Goal: Task Accomplishment & Management: Manage account settings

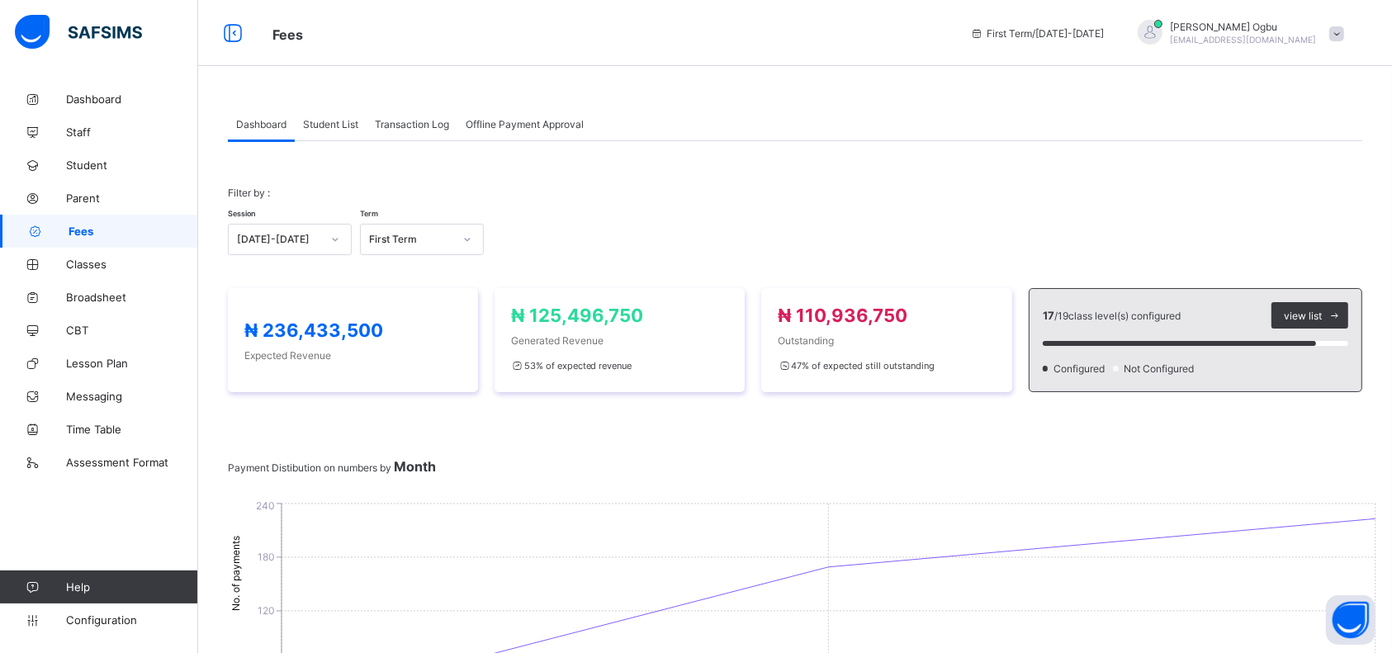
click at [427, 125] on span "Transaction Log" at bounding box center [412, 124] width 74 height 12
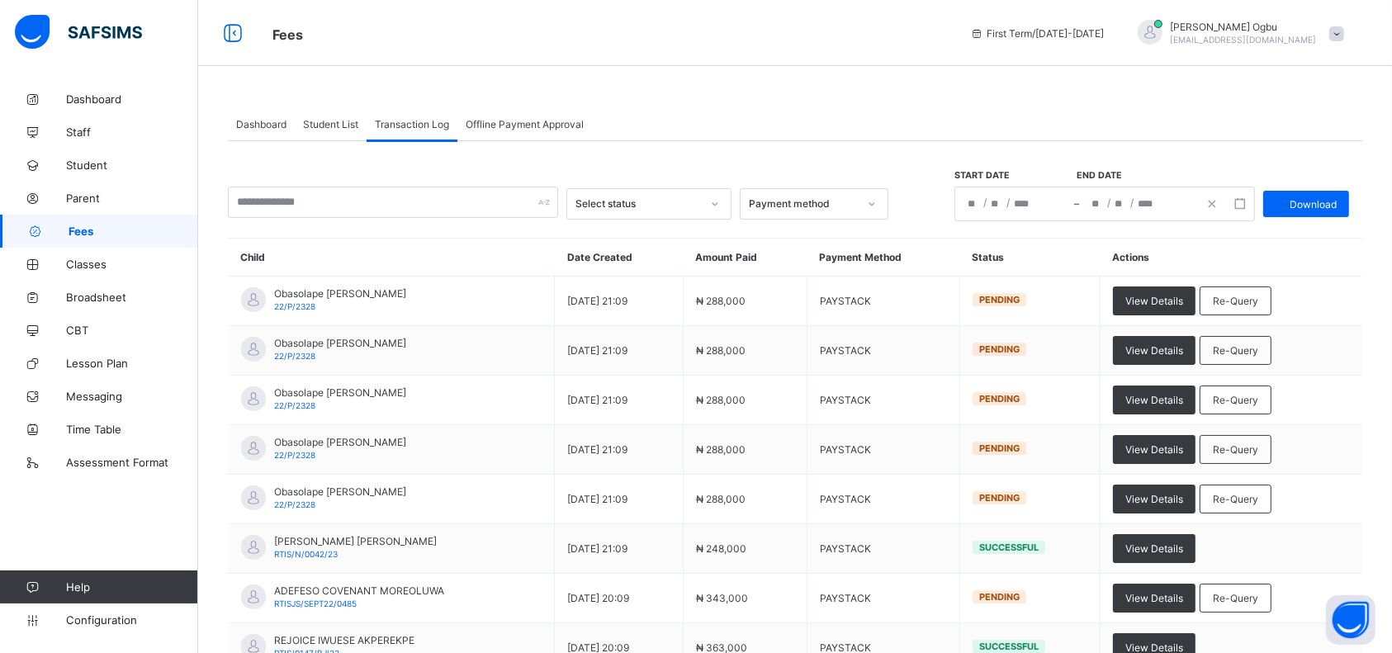
click at [327, 124] on span "Student List" at bounding box center [330, 124] width 55 height 12
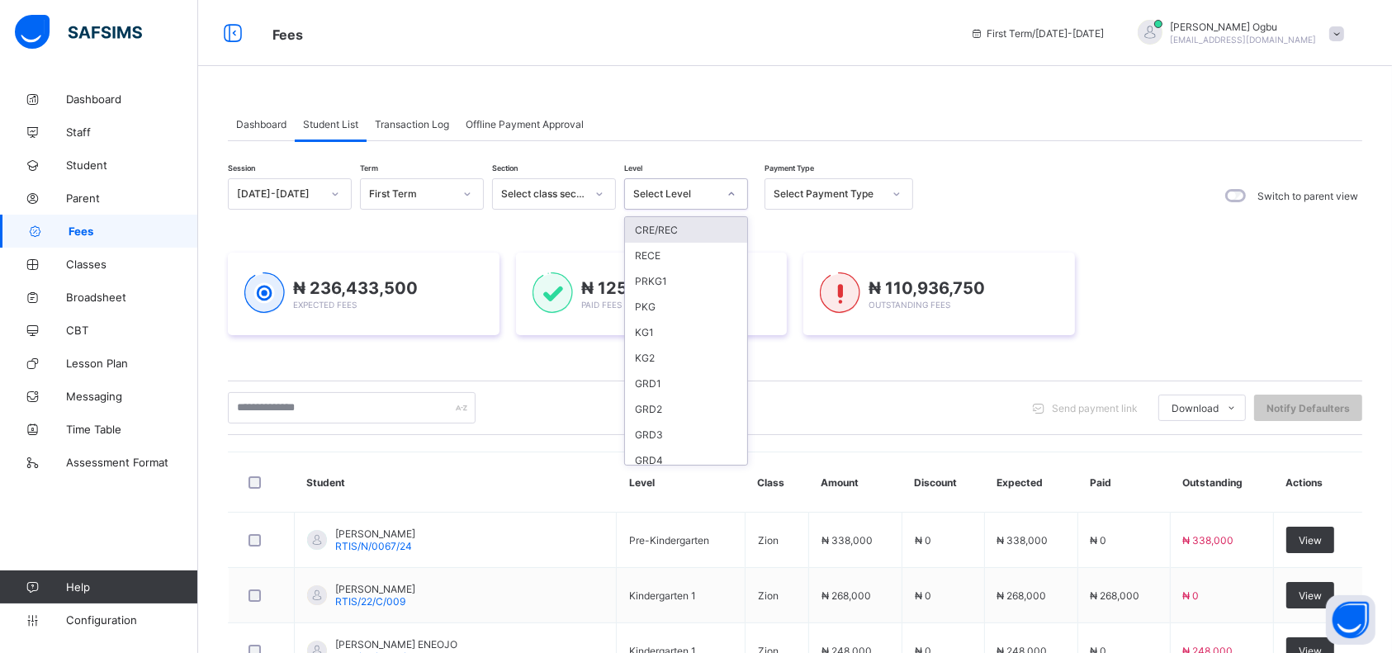
click at [645, 204] on div "Select Level" at bounding box center [670, 193] width 91 height 23
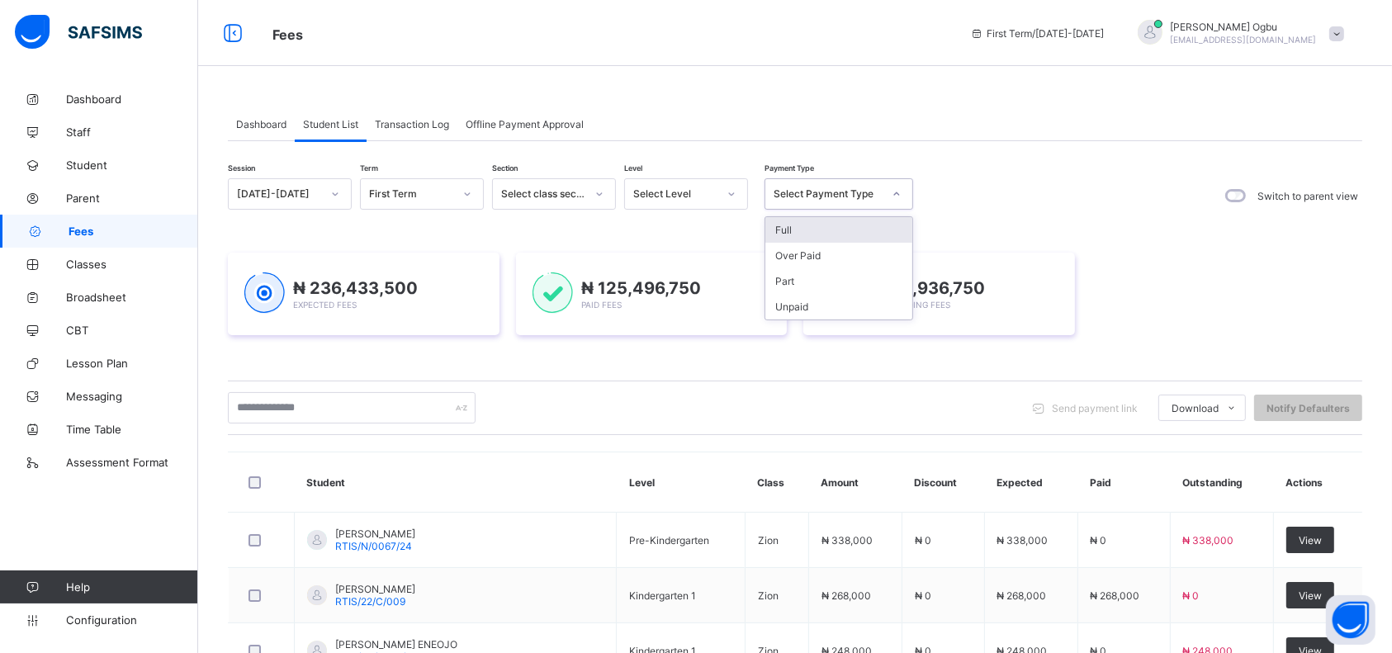
click at [794, 201] on div "Select Payment Type" at bounding box center [823, 193] width 116 height 23
click at [790, 238] on div "Full" at bounding box center [838, 230] width 147 height 26
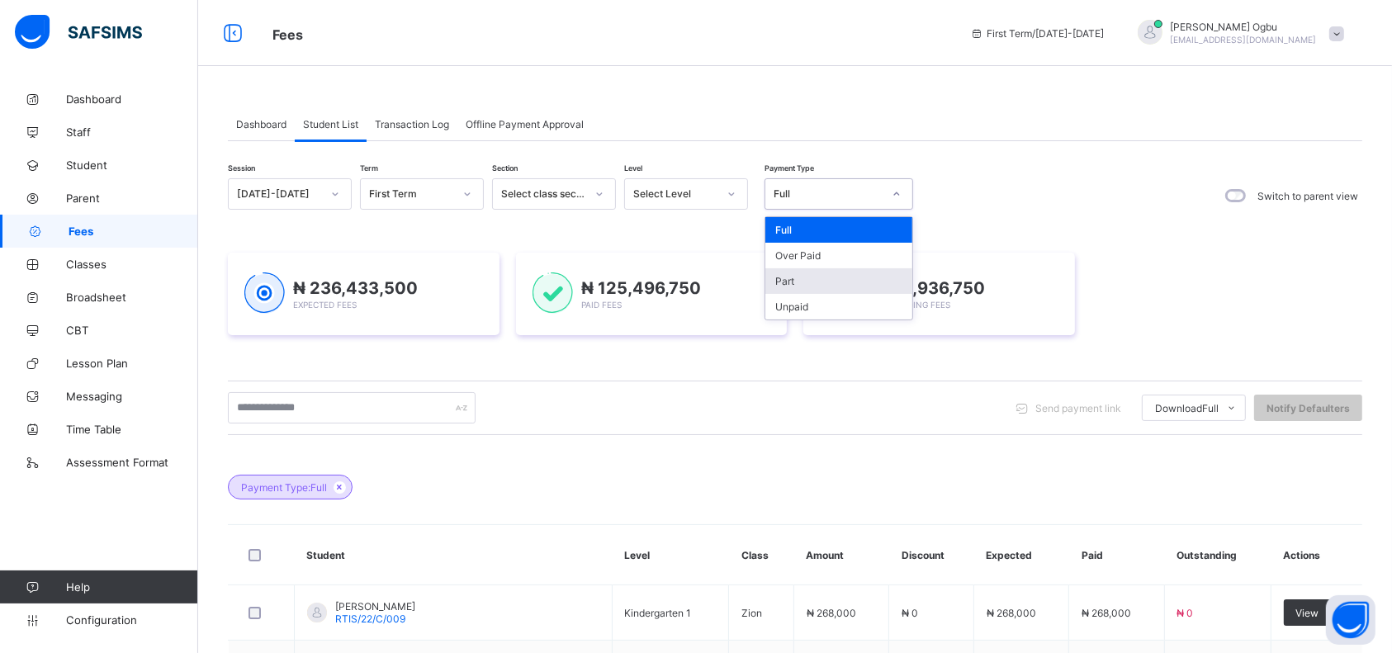
click at [780, 277] on div "Part" at bounding box center [838, 281] width 147 height 26
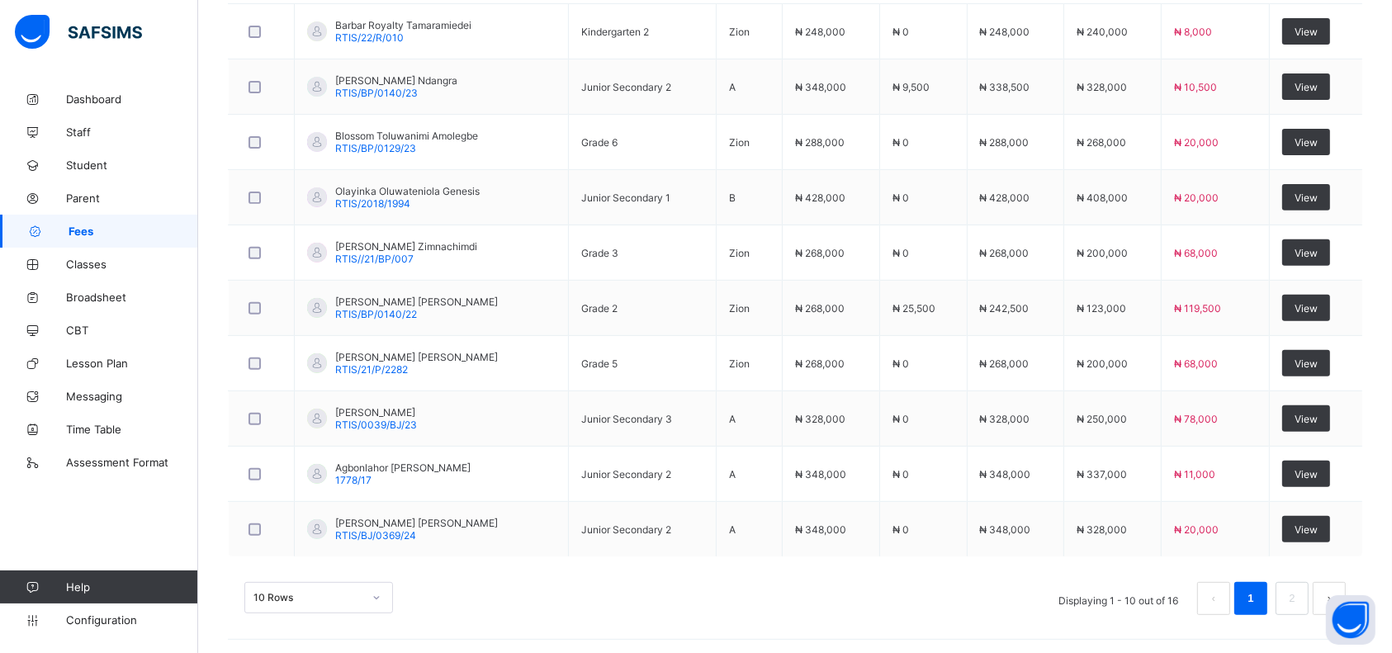
scroll to position [583, 0]
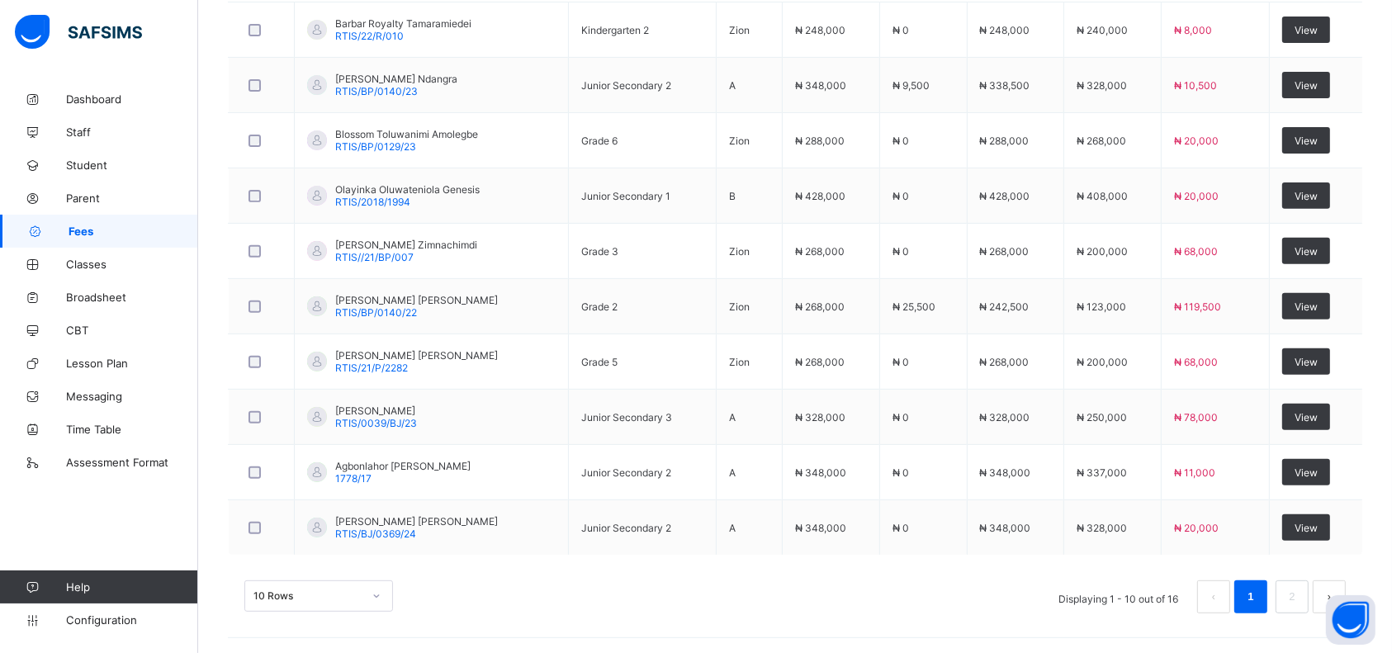
click at [808, 584] on div "10 Rows Displaying 1 - 10 out of 16 1 2" at bounding box center [795, 597] width 1102 height 33
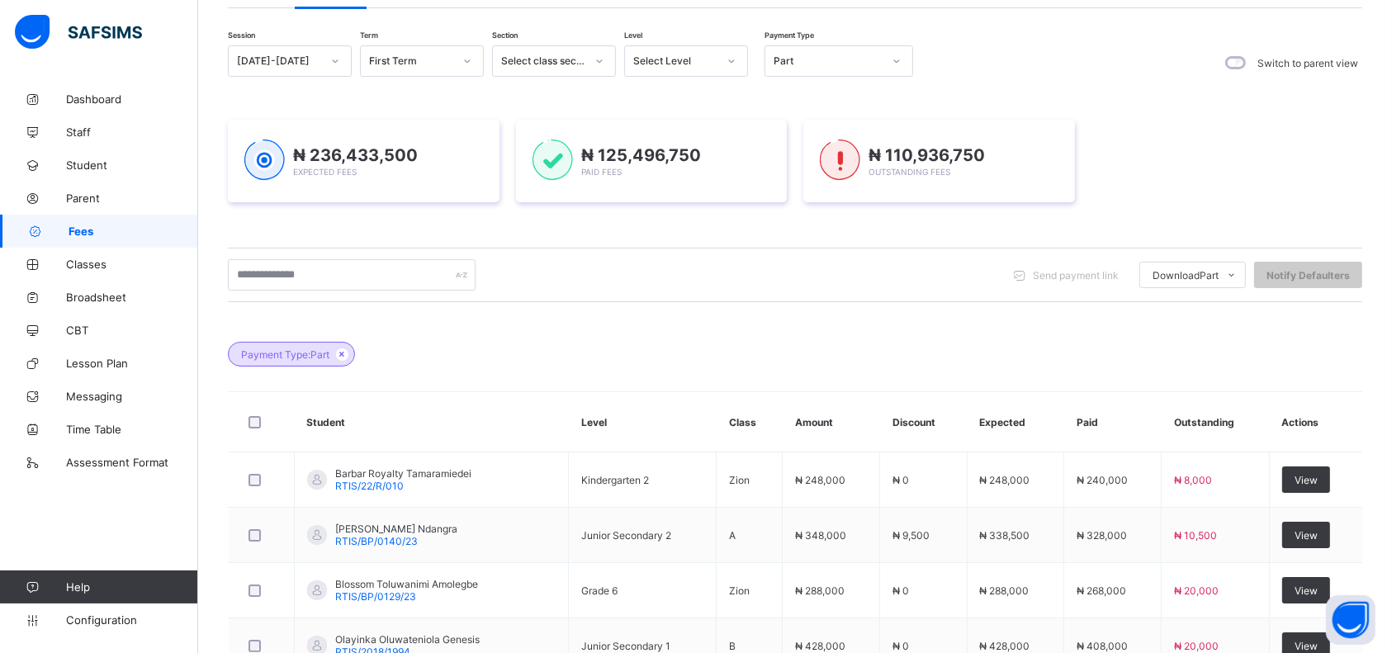
scroll to position [0, 0]
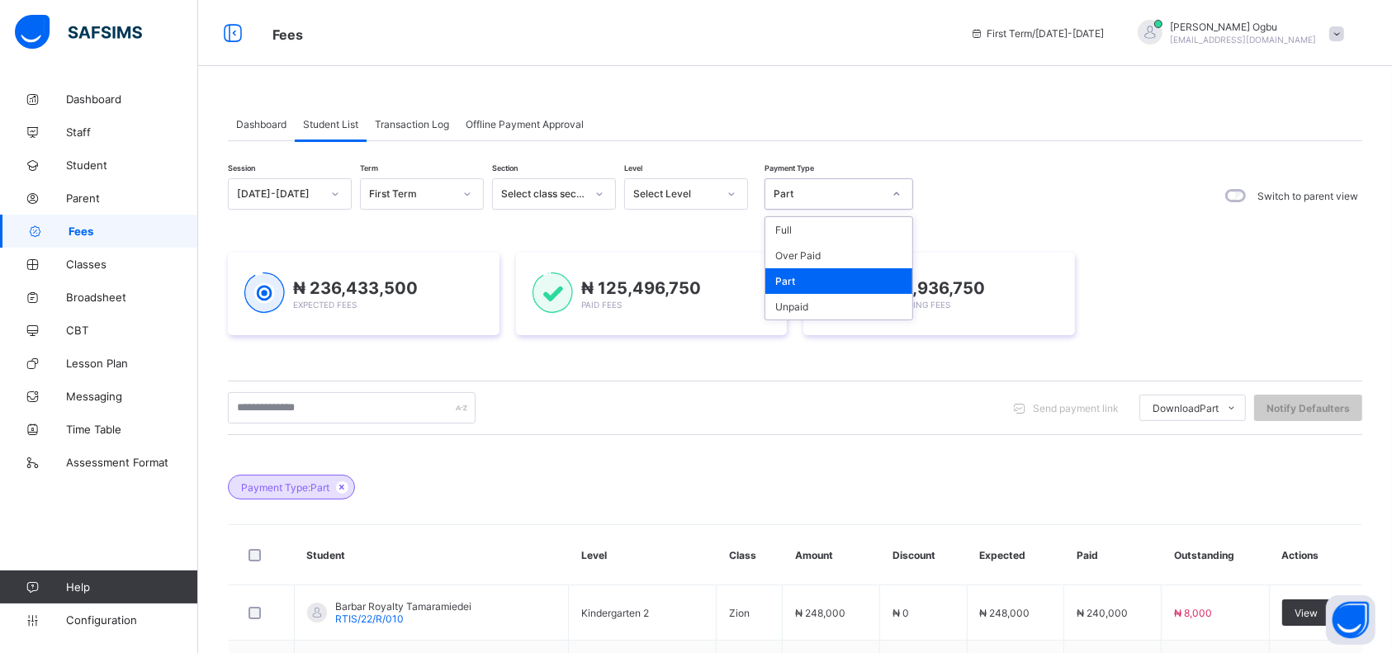
click at [821, 224] on div "Full" at bounding box center [838, 230] width 147 height 26
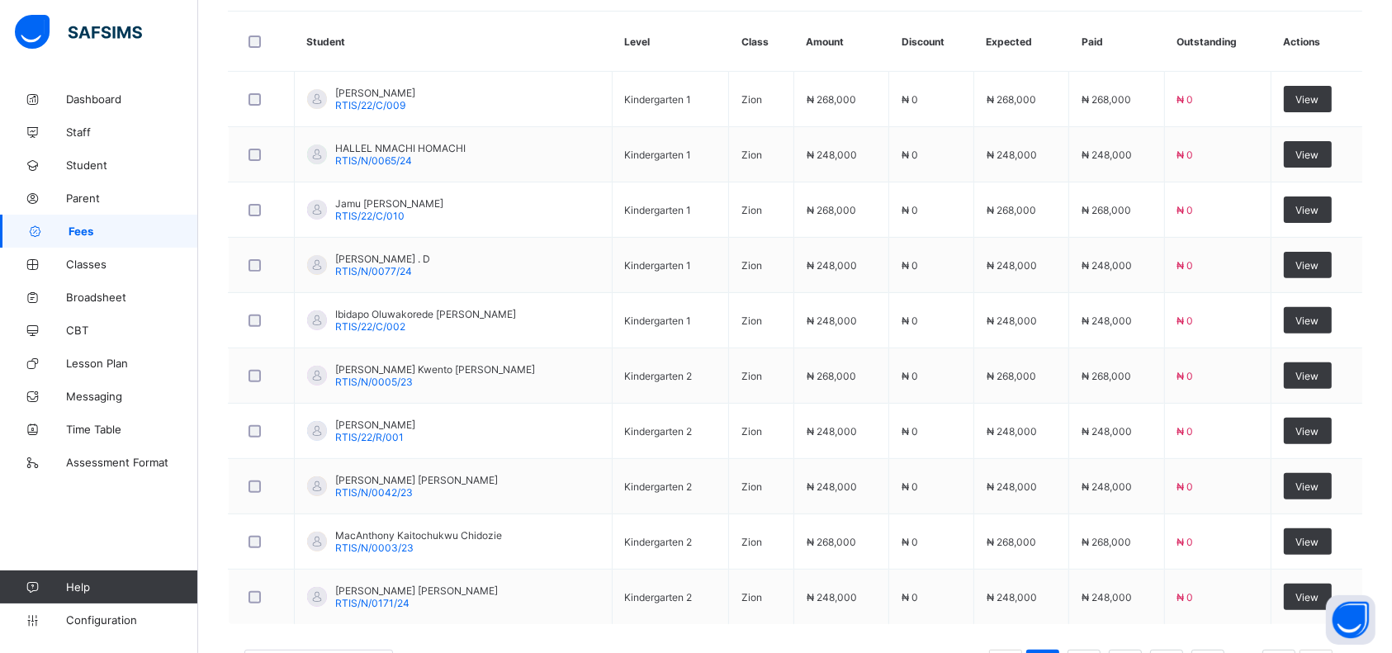
scroll to position [583, 0]
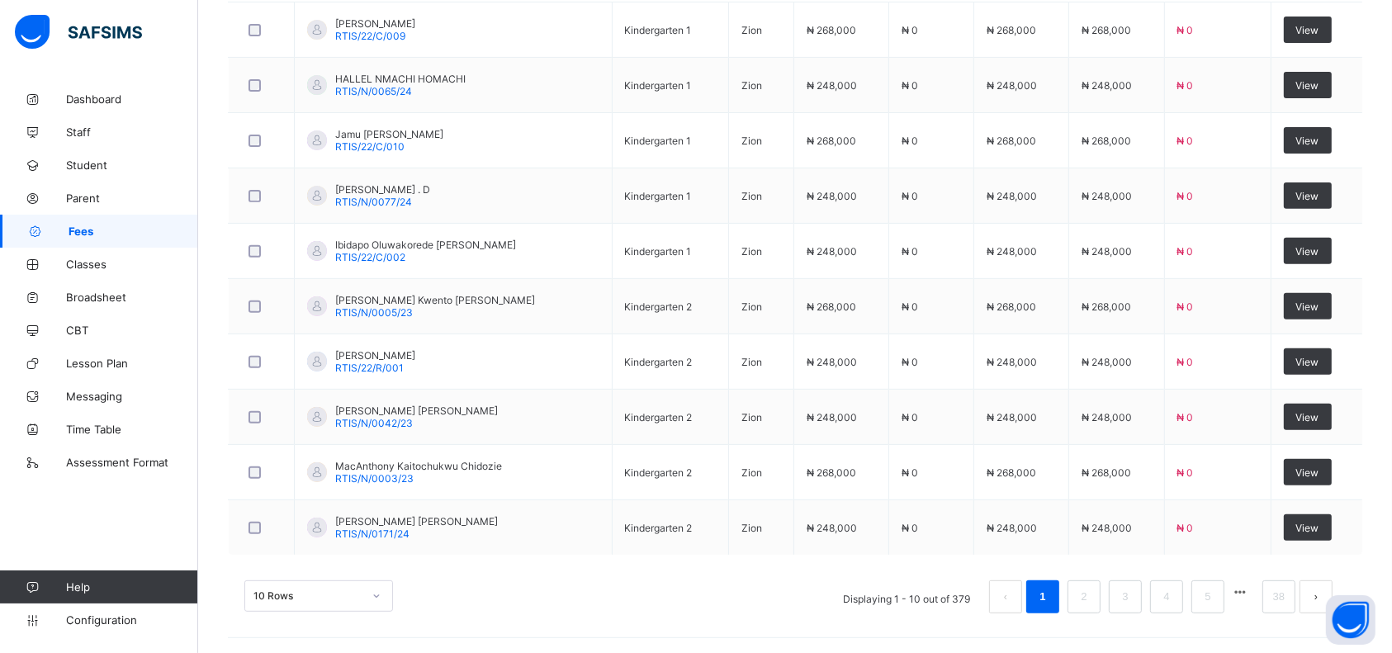
drag, startPoint x: 628, startPoint y: 573, endPoint x: 793, endPoint y: 190, distance: 417.2
click at [628, 573] on div "10 Rows Displaying 1 - 10 out of 379 1 2 3 4 5 38" at bounding box center [795, 588] width 1135 height 83
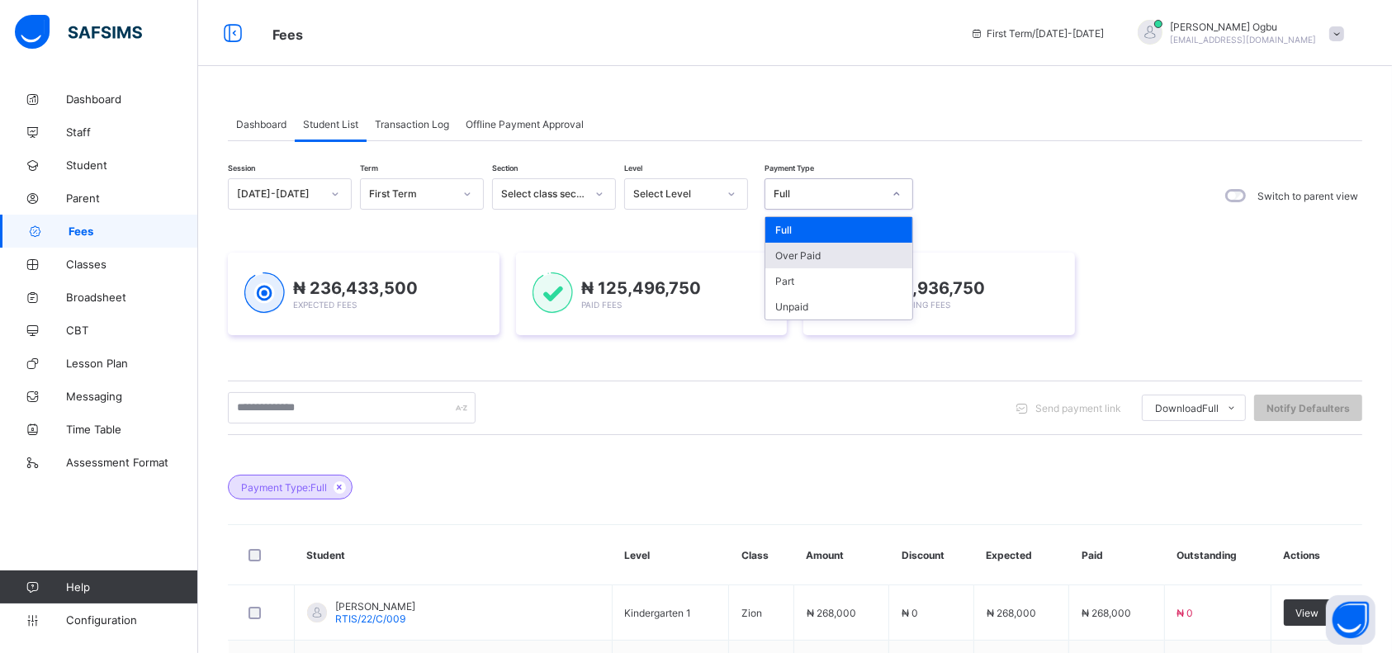
click at [799, 264] on div "Over Paid" at bounding box center [838, 256] width 147 height 26
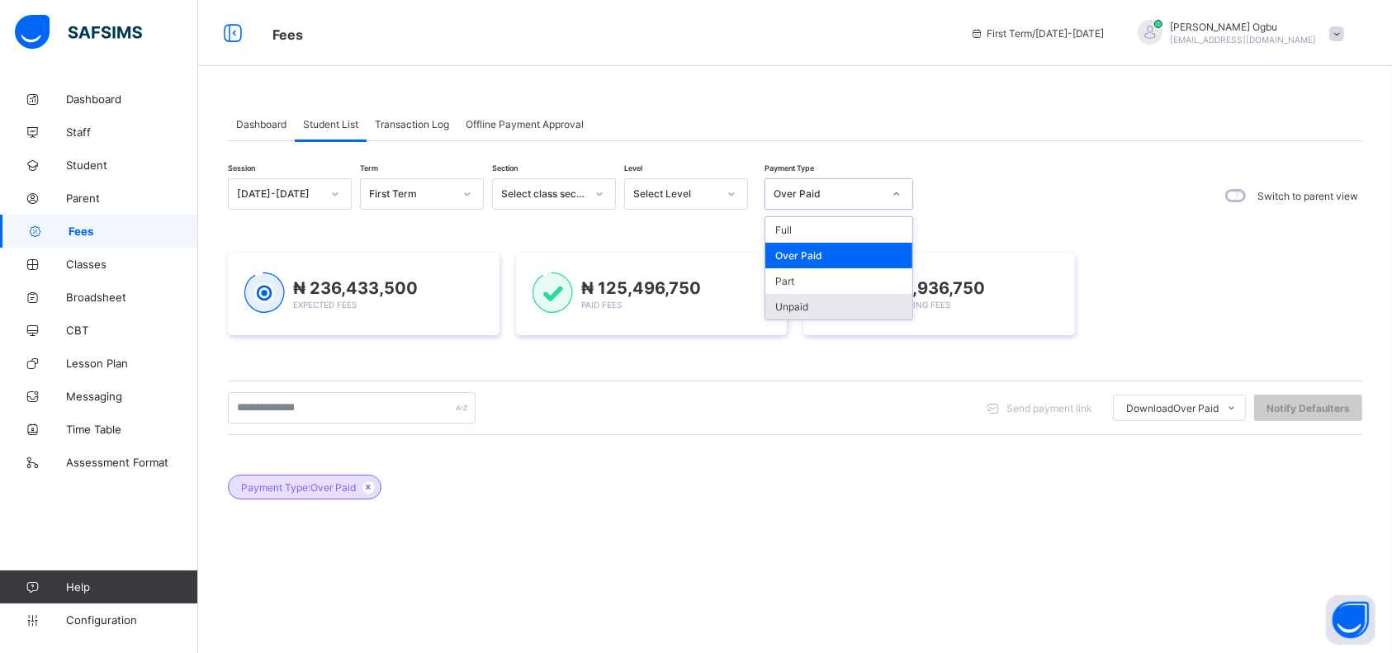
click at [789, 296] on div "Unpaid" at bounding box center [838, 307] width 147 height 26
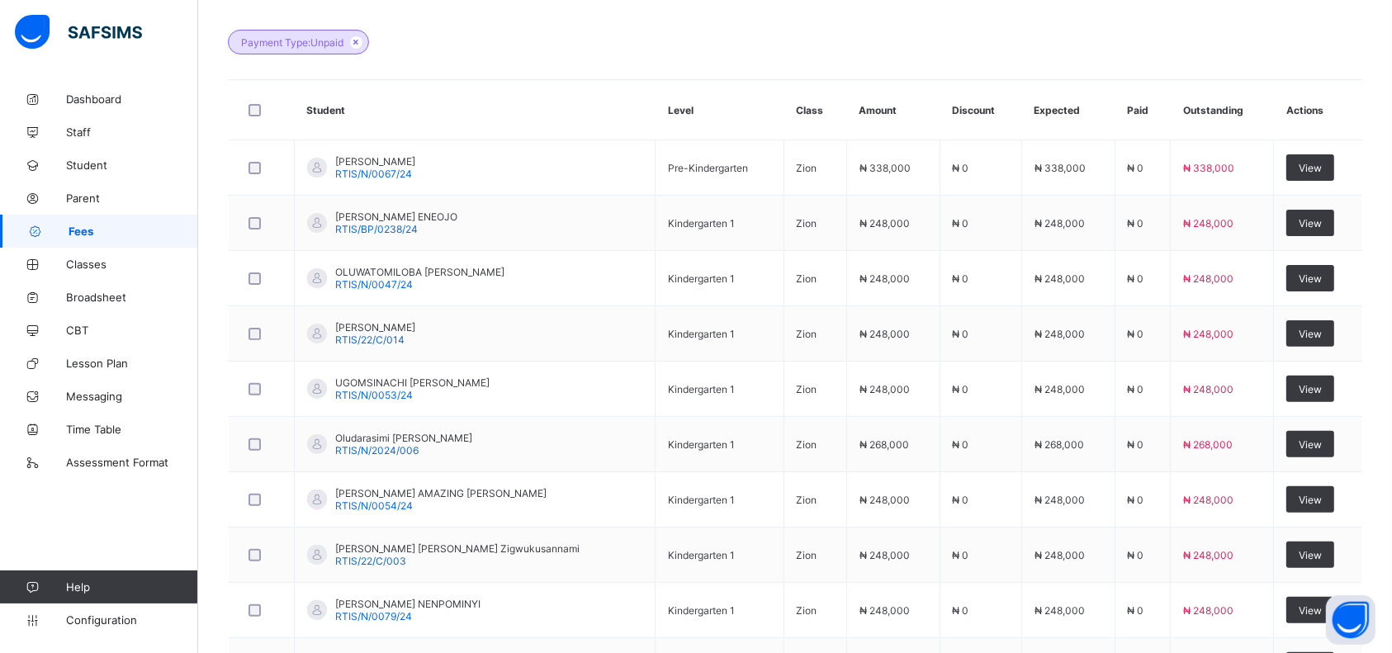
scroll to position [583, 0]
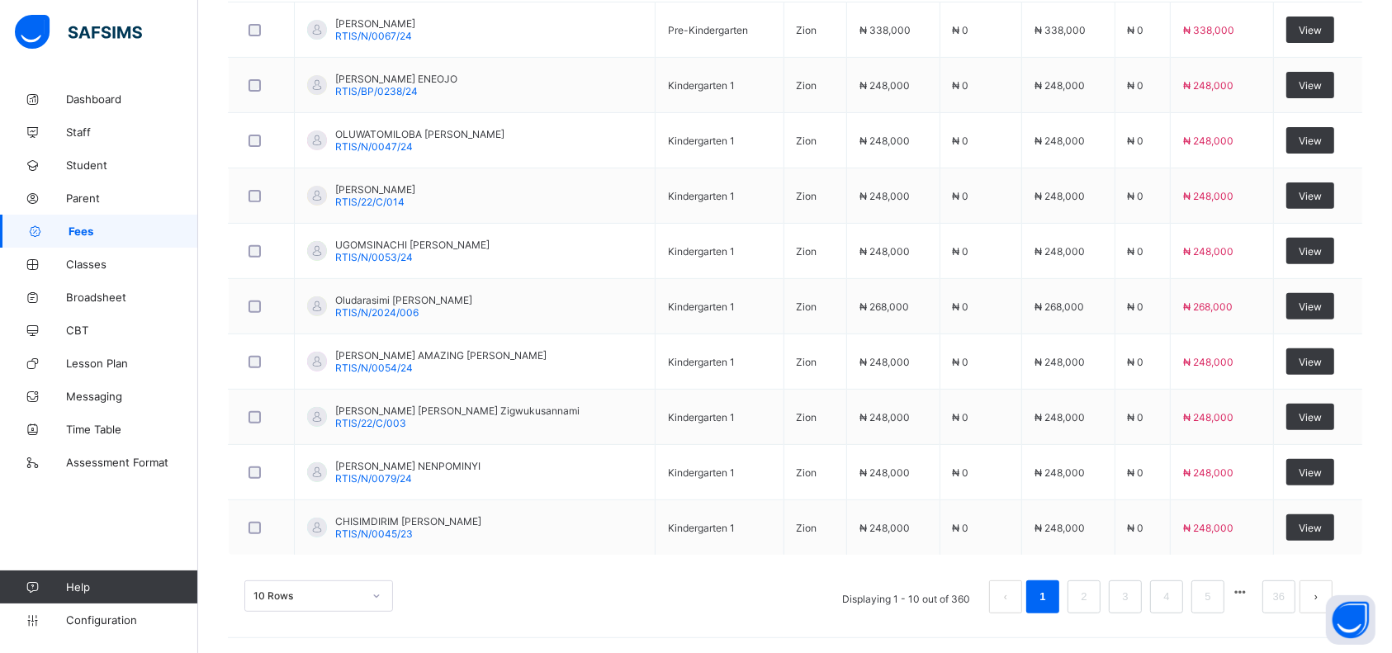
click at [760, 603] on div "10 Rows Displaying 1 - 10 out of 360 1 2 3 4 5 36" at bounding box center [795, 597] width 1102 height 33
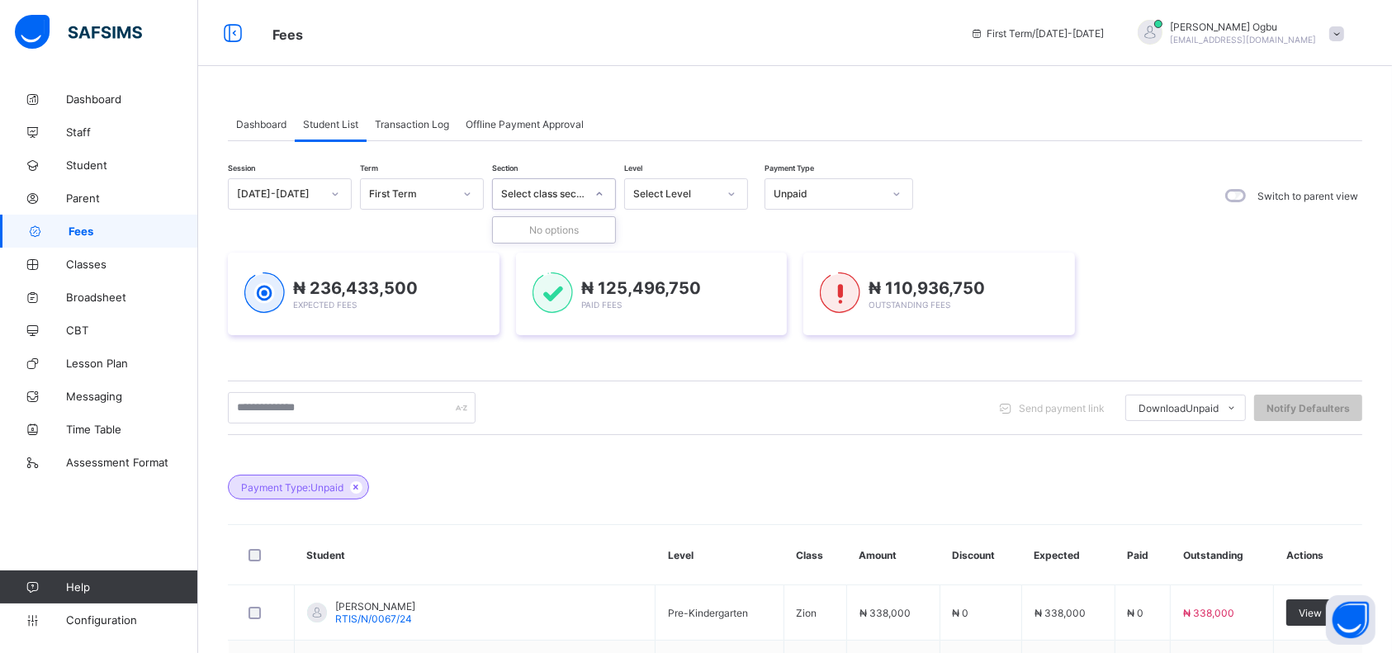
click at [608, 196] on div at bounding box center [599, 194] width 28 height 26
click at [354, 488] on icon at bounding box center [356, 487] width 14 height 10
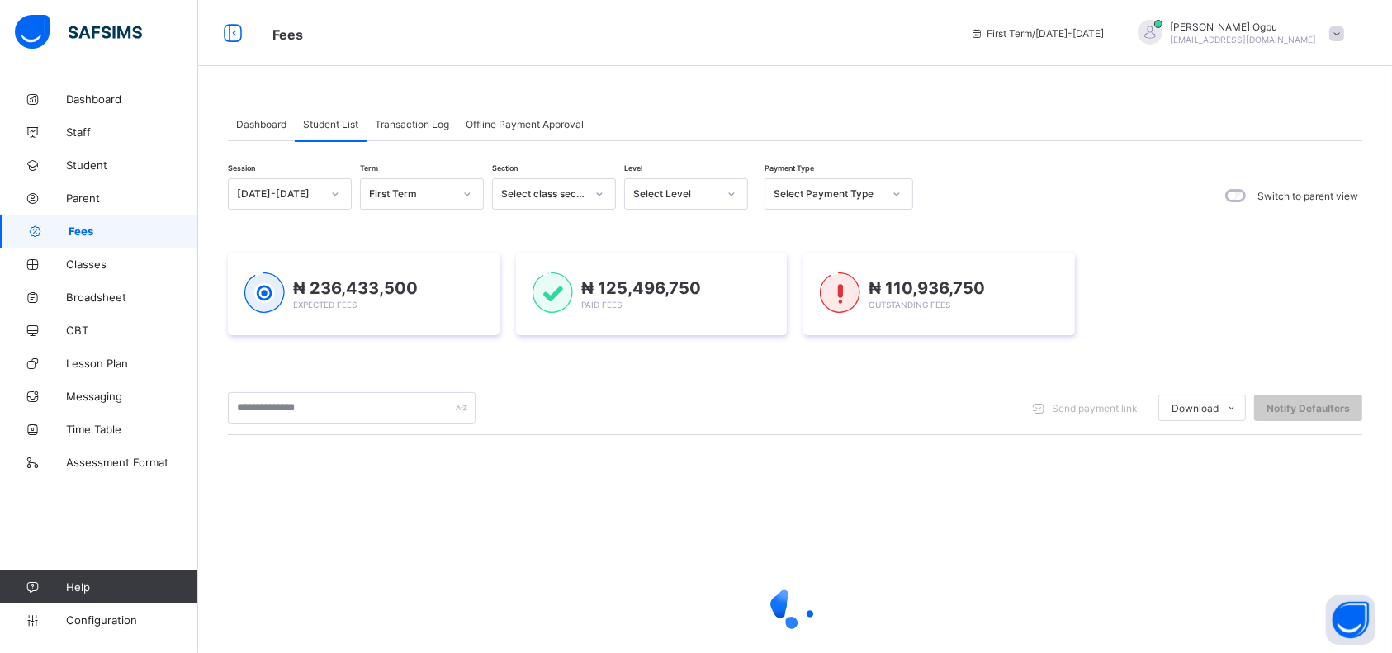
click at [363, 487] on div at bounding box center [795, 607] width 1135 height 314
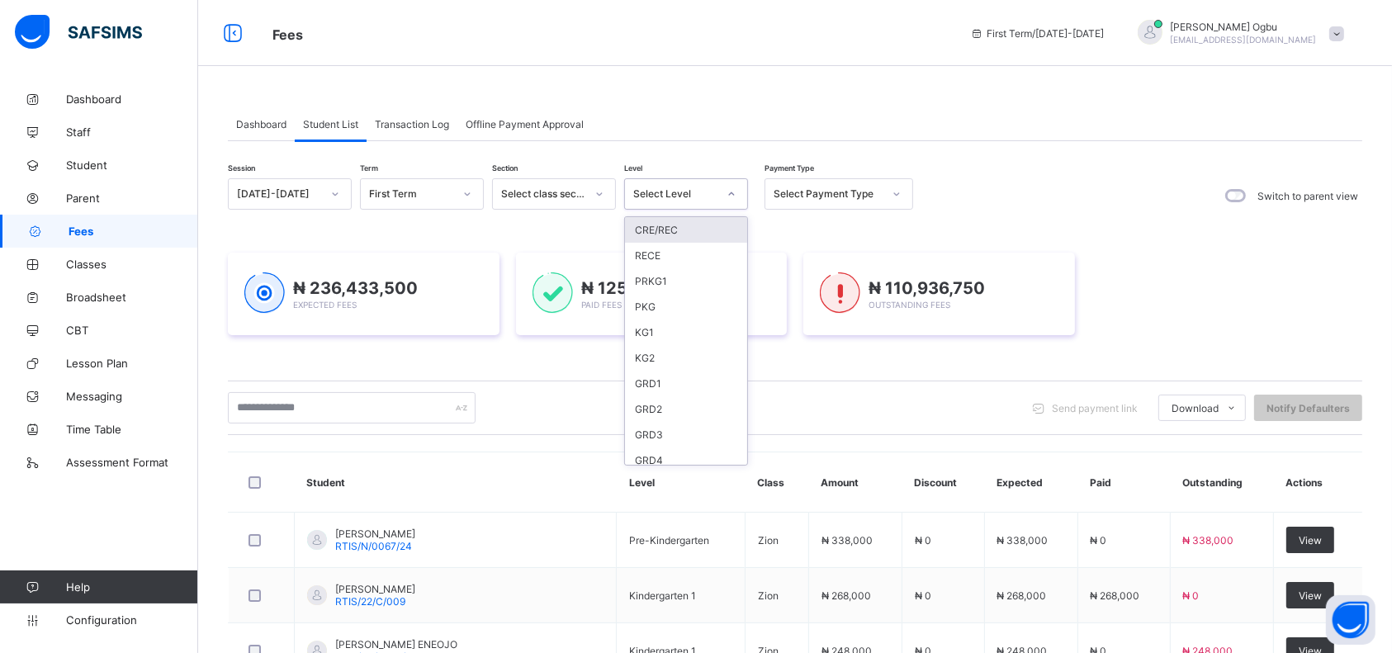
click at [734, 201] on div at bounding box center [732, 194] width 28 height 26
drag, startPoint x: 737, startPoint y: 321, endPoint x: 555, endPoint y: 389, distance: 194.7
click at [555, 389] on div "Send payment link Download Students Payment Students Payment Status Student Ite…" at bounding box center [795, 408] width 1135 height 55
drag, startPoint x: 555, startPoint y: 389, endPoint x: 720, endPoint y: 203, distance: 248.6
click at [720, 203] on div "Session [DATE]-[DATE] Term First Term Section Select class section Level Select…" at bounding box center [795, 659] width 1135 height 962
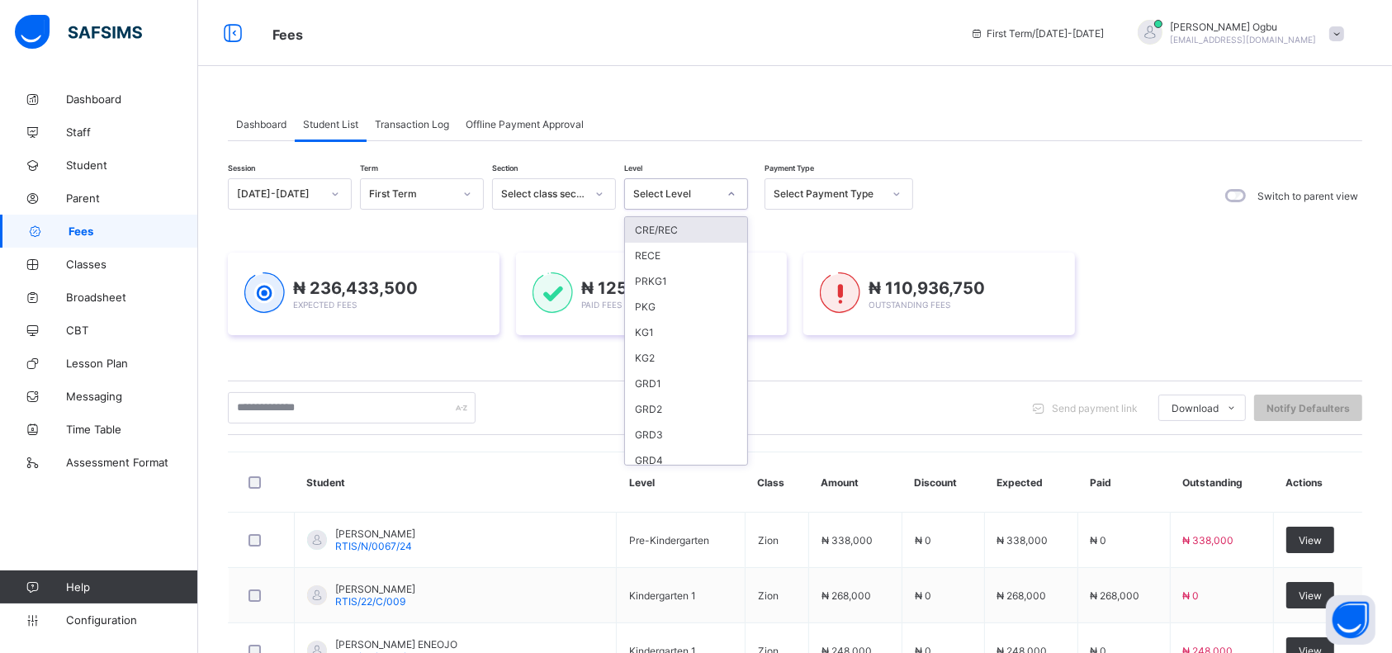
click at [720, 203] on div at bounding box center [732, 194] width 28 height 26
click at [669, 358] on div "JS1" at bounding box center [686, 363] width 122 height 26
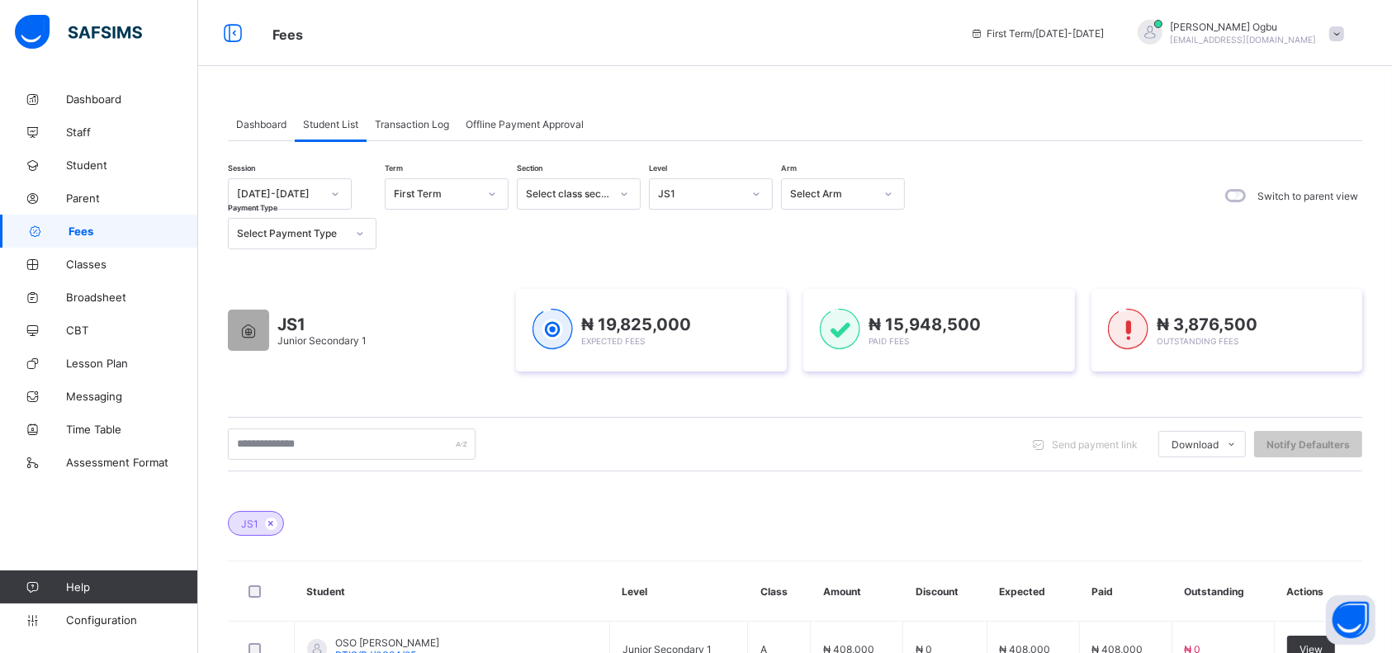
drag, startPoint x: 1406, startPoint y: 488, endPoint x: 968, endPoint y: 539, distance: 441.5
click at [968, 539] on div "JS1" at bounding box center [795, 515] width 1135 height 58
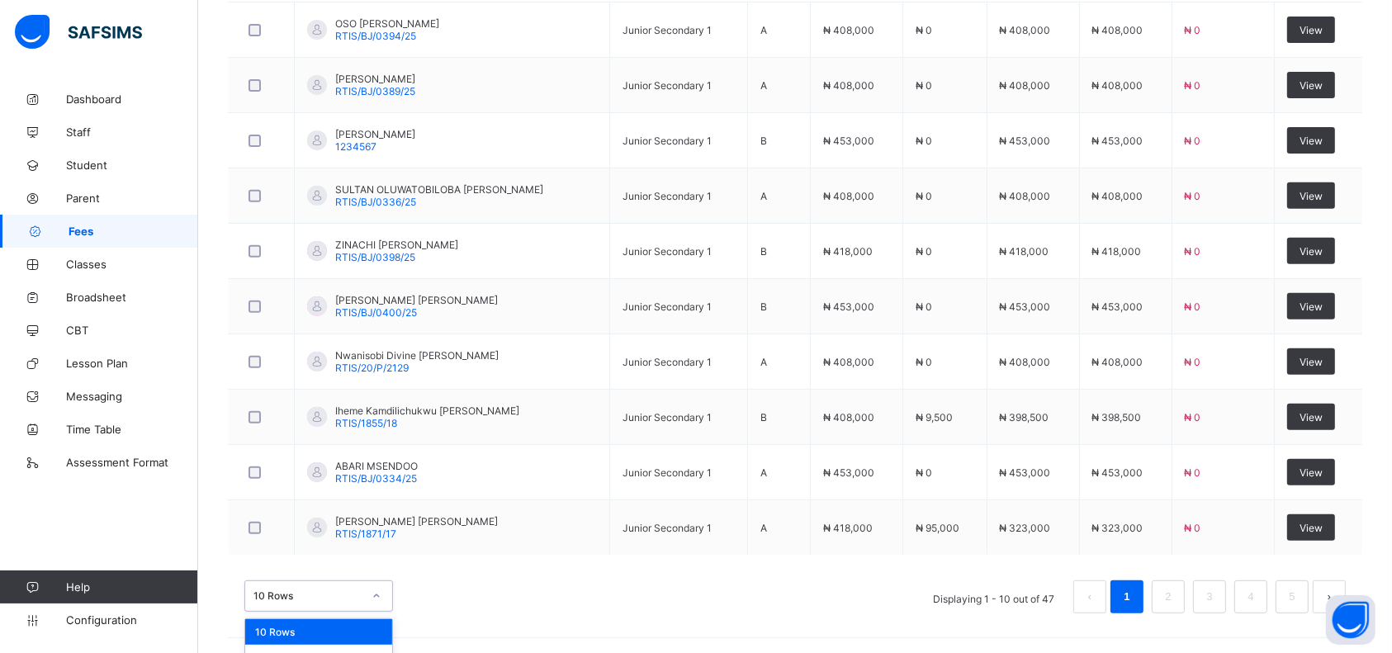
scroll to position [660, 0]
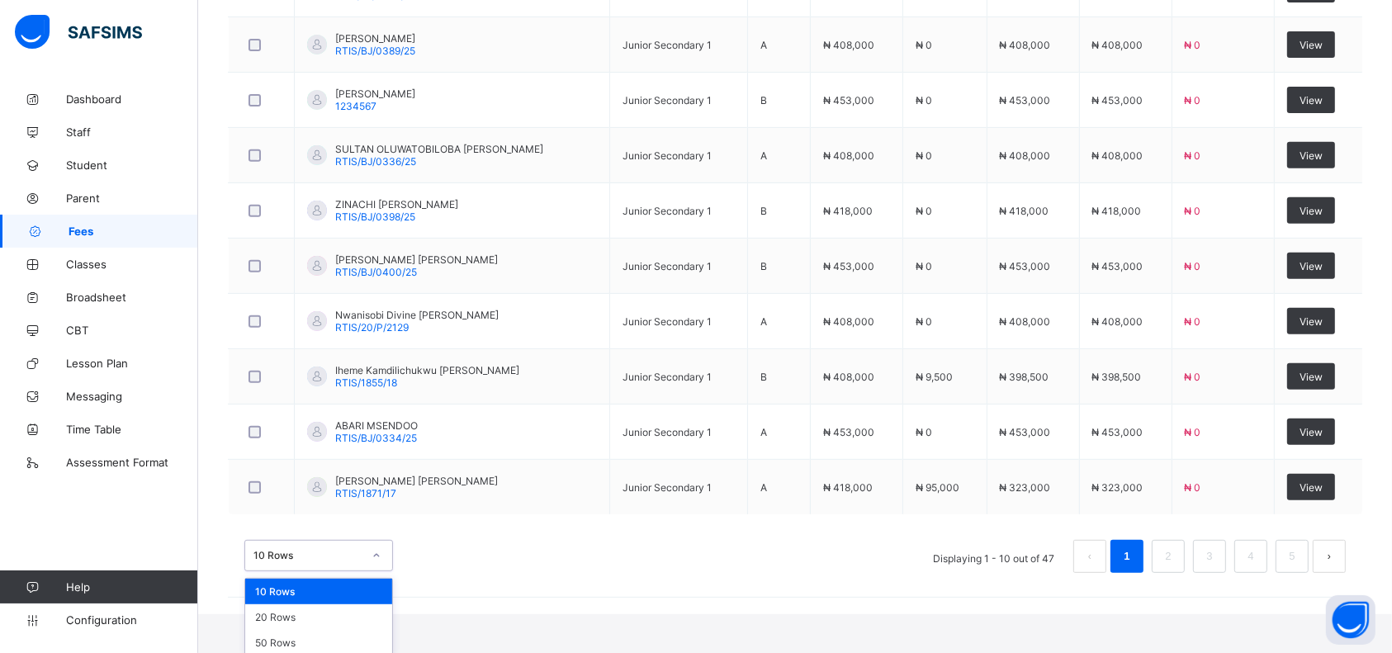
click at [320, 571] on div "option 10 Rows focused, 1 of 3. 3 results available. Use Up and Down to choose …" at bounding box center [318, 555] width 149 height 31
click at [287, 637] on div "50 Rows" at bounding box center [318, 643] width 147 height 26
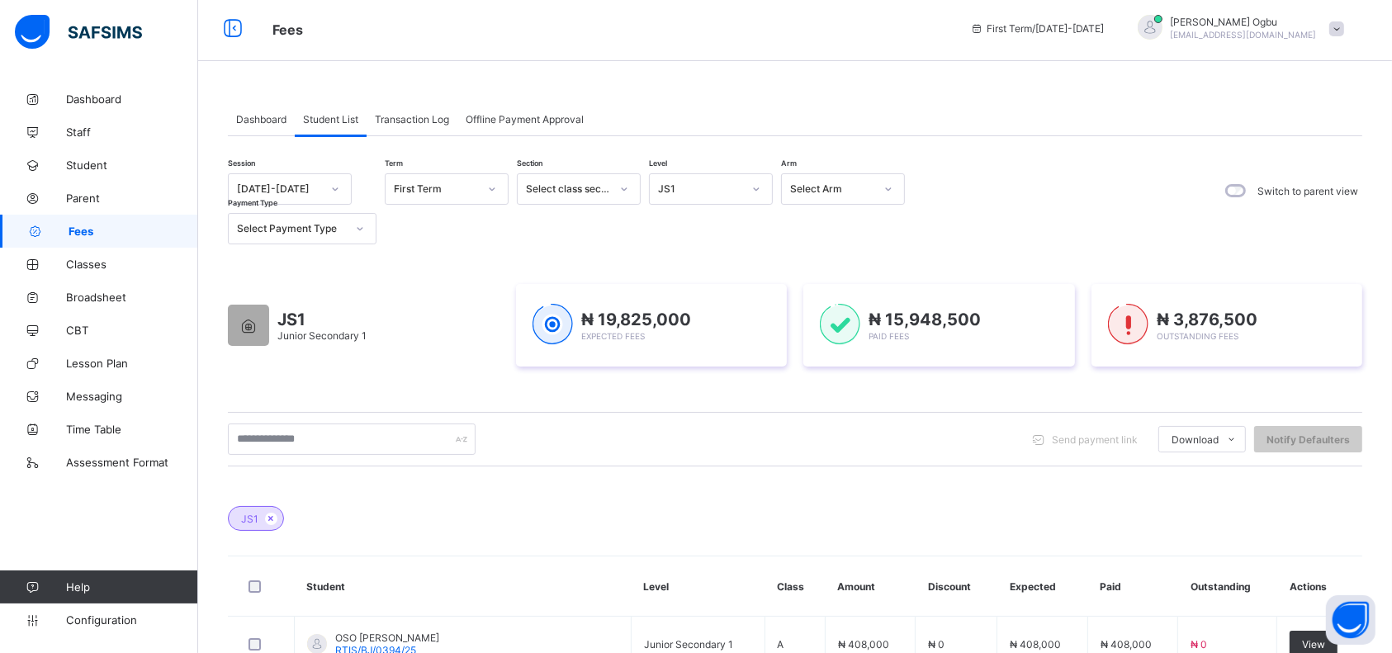
scroll to position [0, 0]
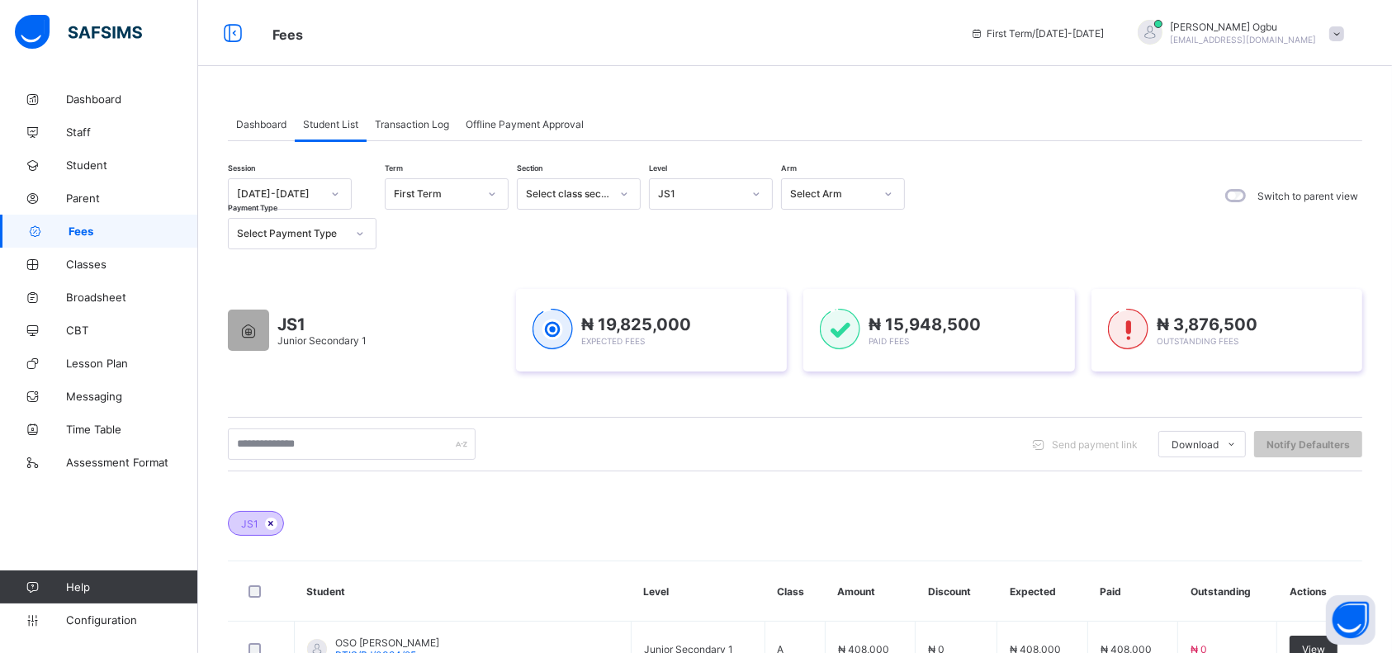
click at [265, 519] on icon at bounding box center [271, 524] width 14 height 10
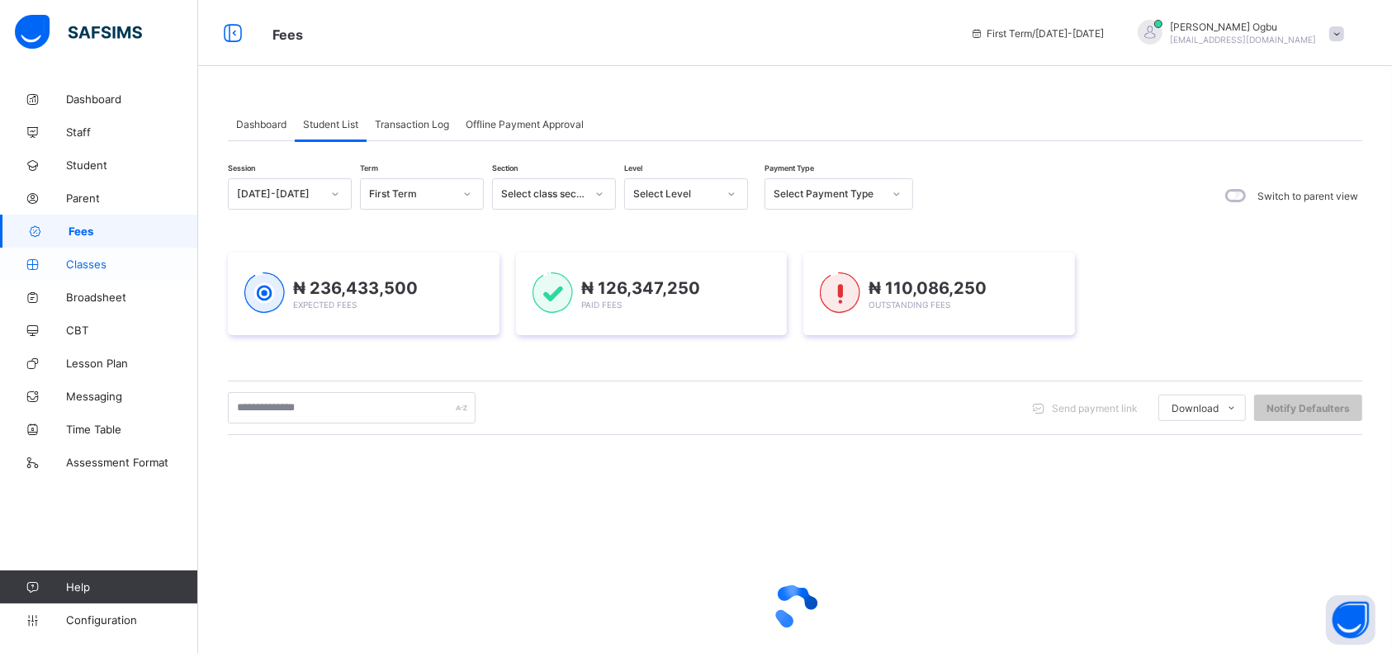
click at [91, 268] on span "Classes" at bounding box center [132, 264] width 132 height 13
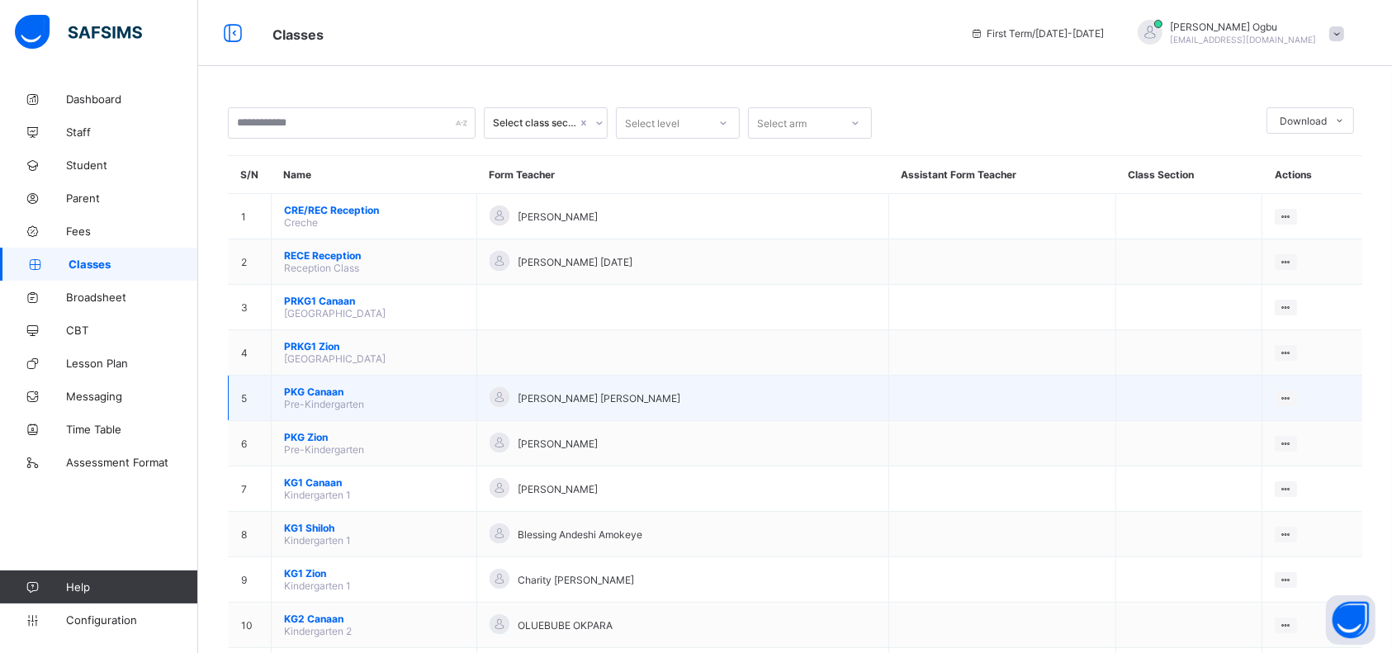
click at [303, 386] on span "PKG Canaan" at bounding box center [374, 392] width 180 height 12
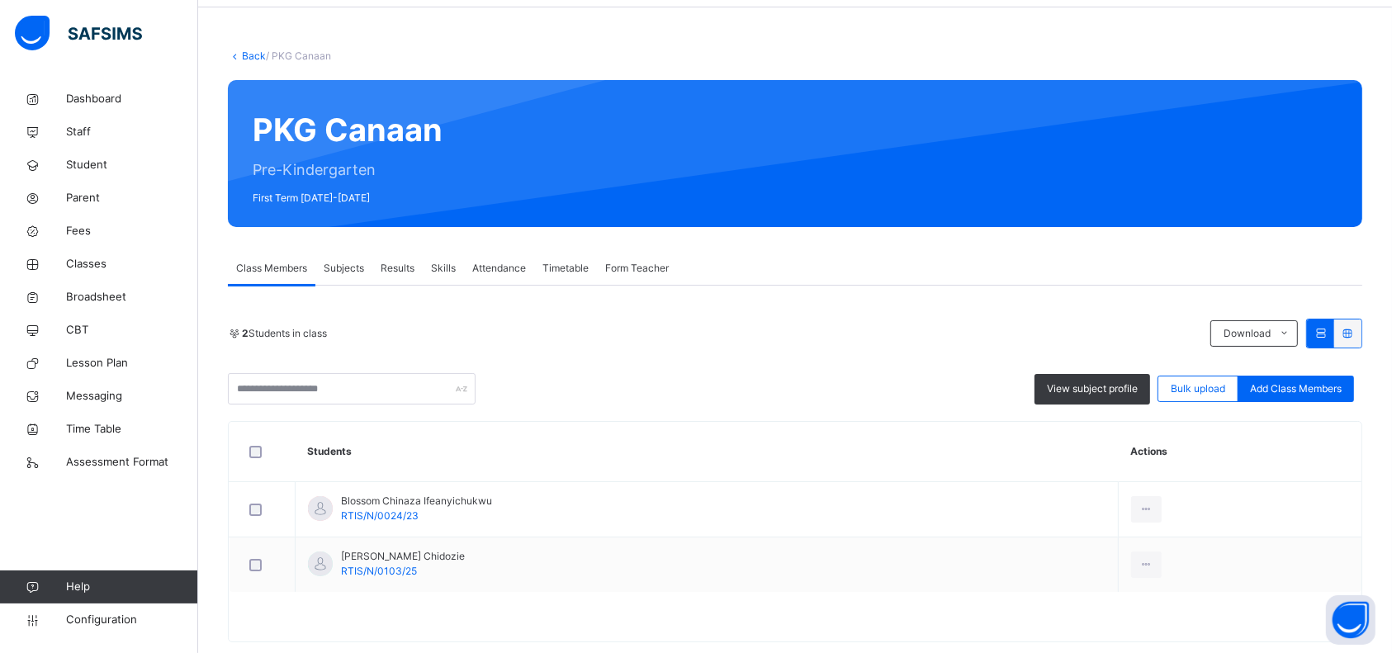
scroll to position [88, 0]
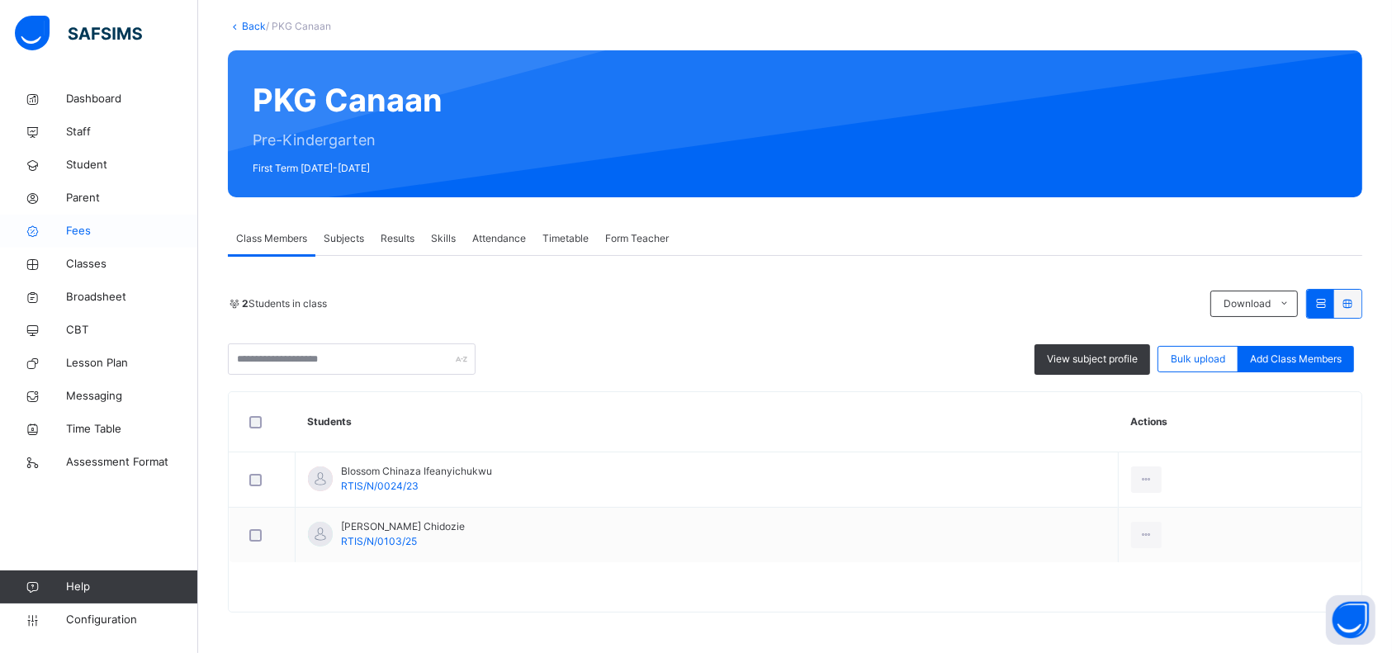
click at [83, 230] on span "Fees" at bounding box center [132, 231] width 132 height 17
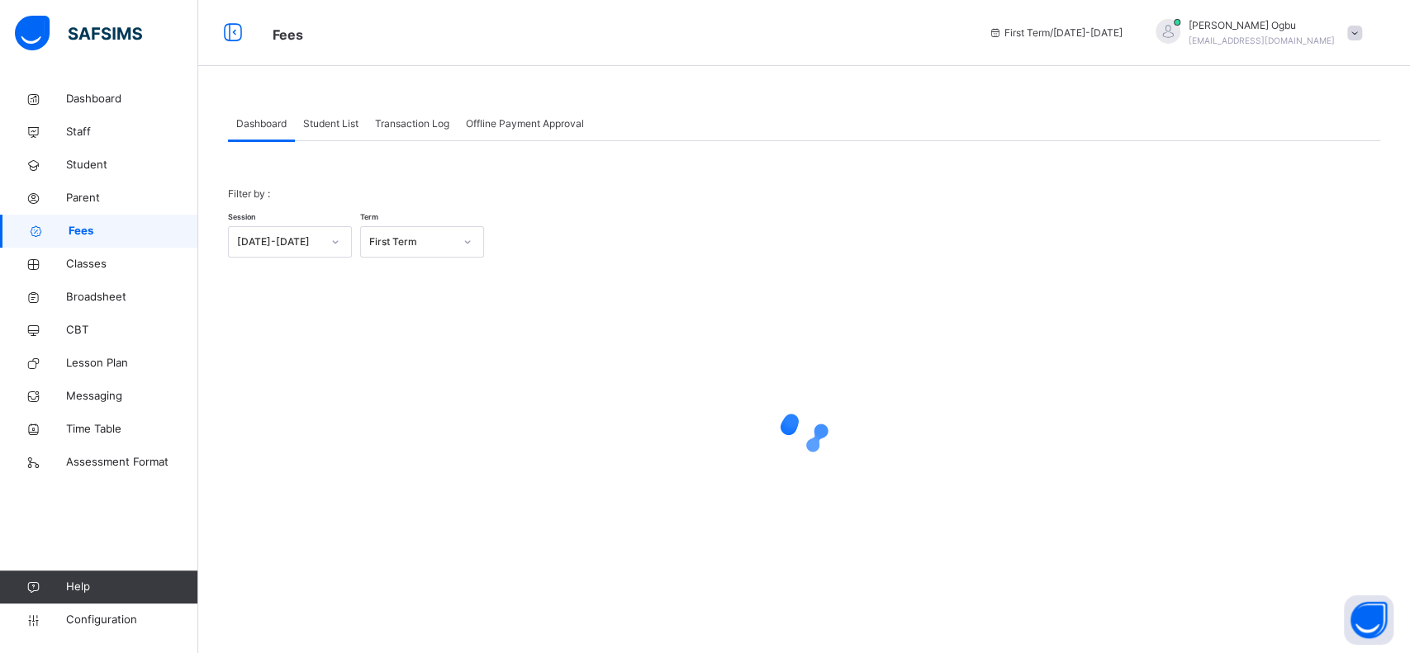
click at [83, 230] on span "Fees" at bounding box center [134, 231] width 130 height 17
